Goal: Transaction & Acquisition: Purchase product/service

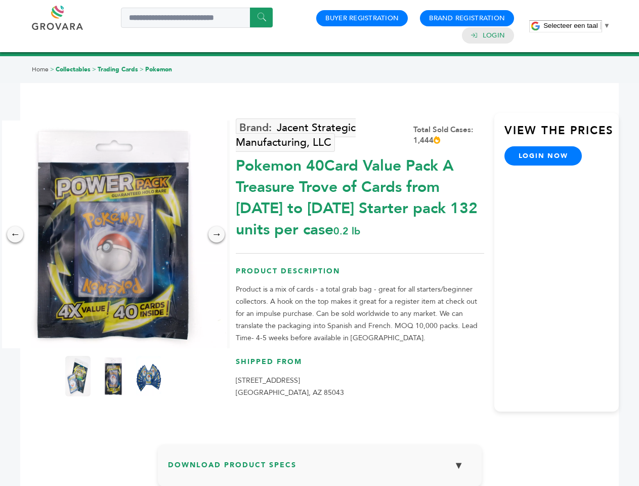
click at [577, 25] on span "Selecteer een taal" at bounding box center [571, 26] width 54 height 8
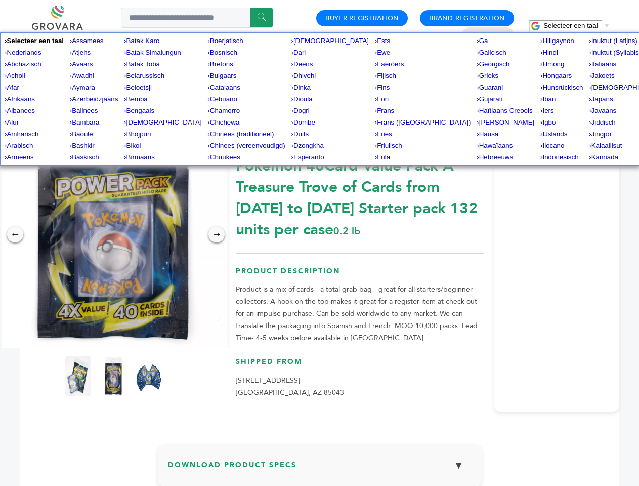
click at [113, 234] on img at bounding box center [113, 234] width 228 height 228
click at [0, 0] on div "×" at bounding box center [0, 0] width 0 height 0
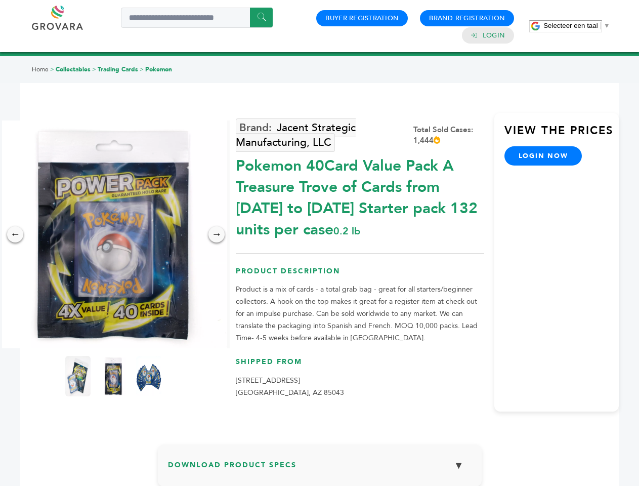
click at [217, 234] on div "→" at bounding box center [217, 234] width 16 height 16
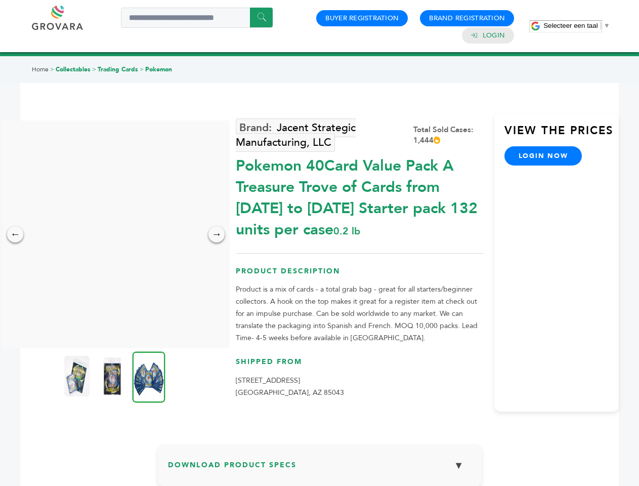
click at [78, 376] on img at bounding box center [76, 376] width 25 height 40
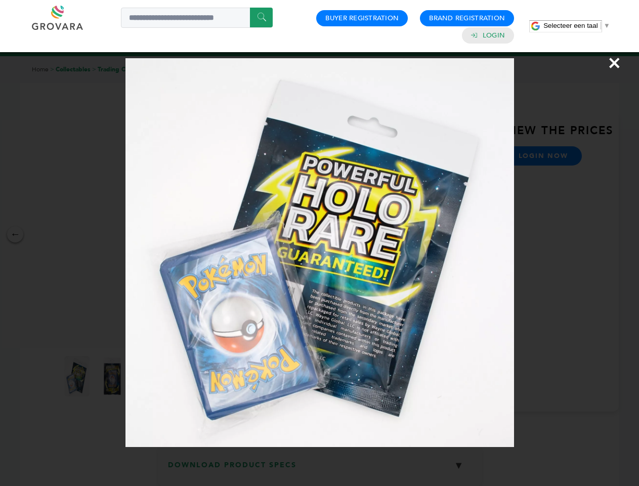
click at [113, 376] on div "×" at bounding box center [319, 243] width 639 height 486
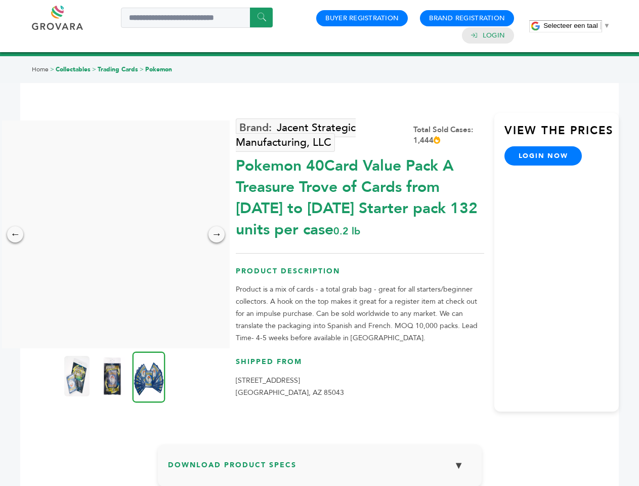
click at [149, 376] on img at bounding box center [149, 376] width 33 height 51
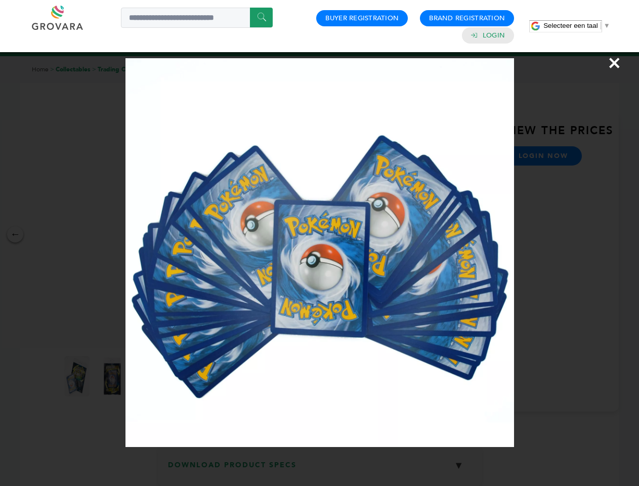
click at [320, 469] on div "×" at bounding box center [319, 243] width 639 height 486
